Goal: Information Seeking & Learning: Check status

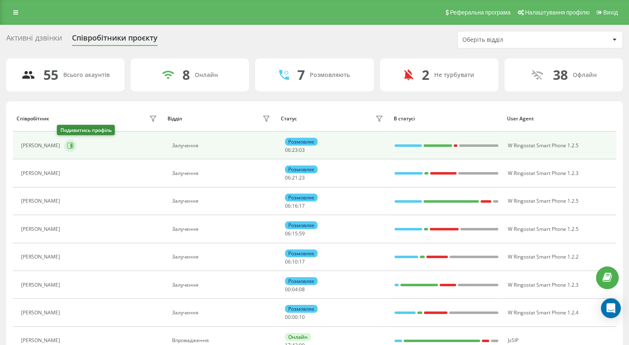
click at [67, 148] on icon at bounding box center [70, 145] width 7 height 7
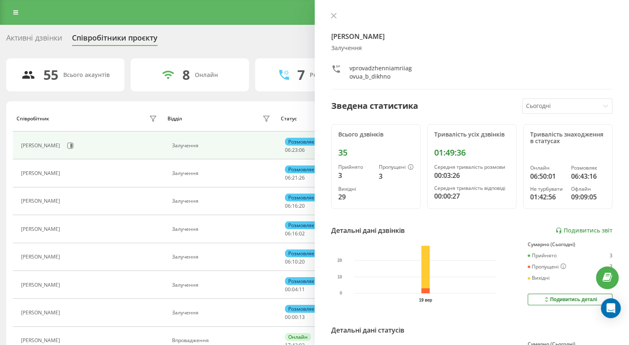
click at [584, 224] on div "[PERSON_NAME] Залучення vprovadzhenniamriiagovua_b_dikhno Зведена статистика Сь…" at bounding box center [472, 172] width 315 height 345
click at [584, 227] on link "Подивитись звіт" at bounding box center [584, 230] width 57 height 7
click at [334, 14] on icon at bounding box center [334, 16] width 6 height 6
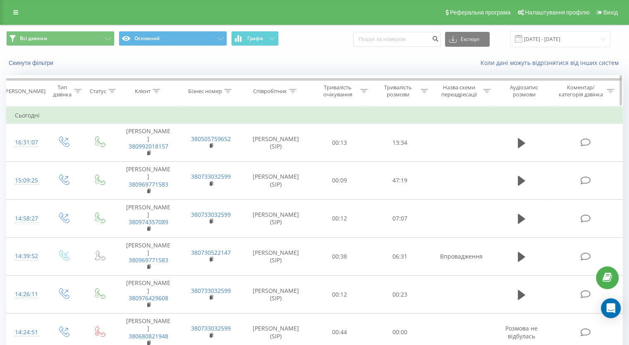
click at [423, 91] on icon at bounding box center [424, 91] width 7 height 4
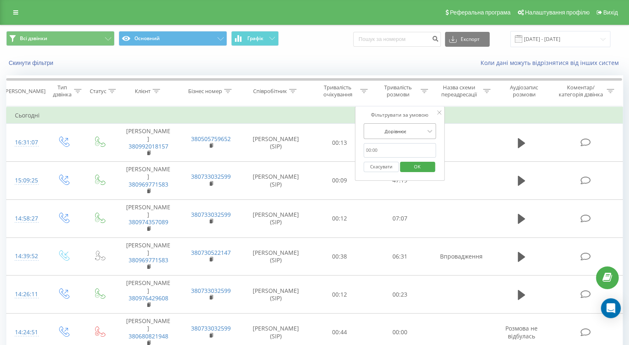
click at [396, 130] on div at bounding box center [395, 131] width 59 height 8
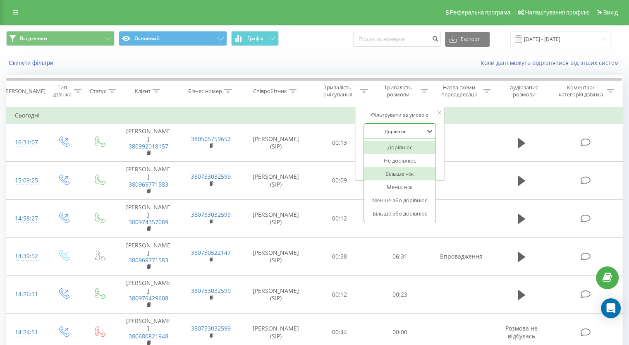
click at [404, 177] on div "Більше ніж" at bounding box center [400, 173] width 72 height 13
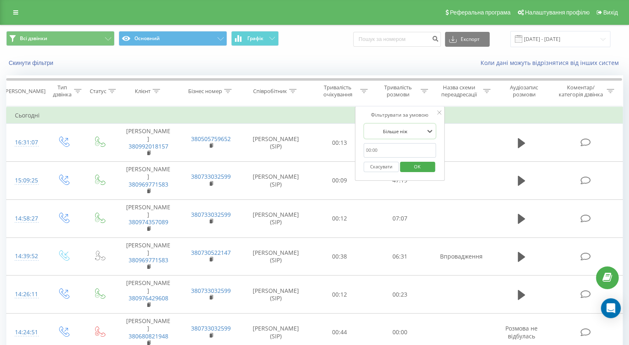
click at [389, 147] on input "text" at bounding box center [400, 150] width 73 height 14
type input "00:59"
click at [417, 169] on span "OK" at bounding box center [417, 166] width 23 height 13
